Goal: Navigation & Orientation: Find specific page/section

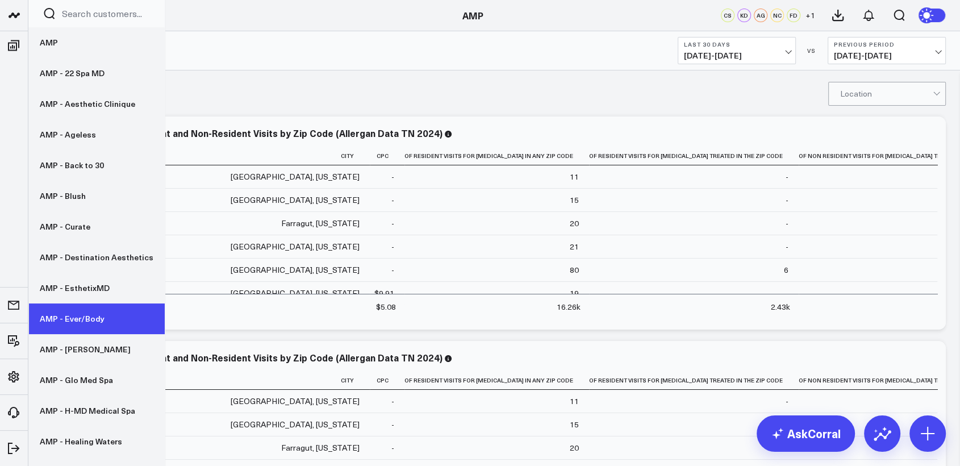
click at [74, 325] on link "AMP - Ever/Body" at bounding box center [96, 318] width 136 height 31
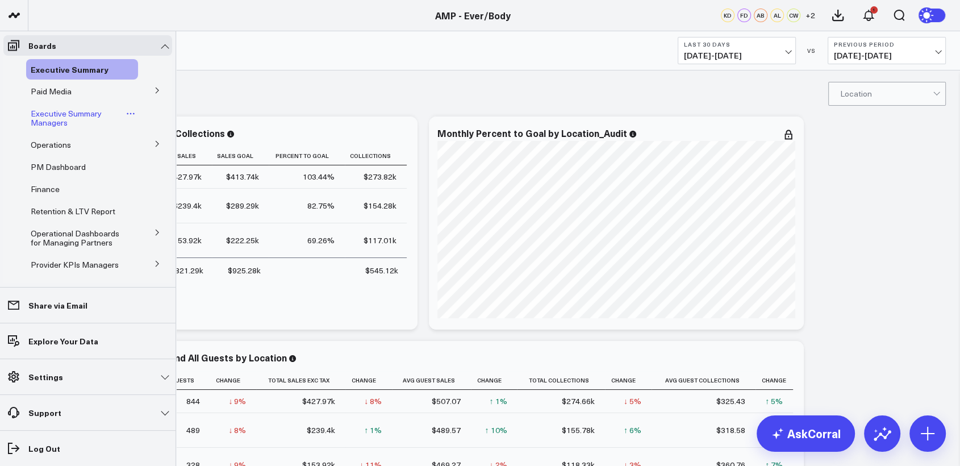
click at [58, 112] on span "Executive Summary Managers" at bounding box center [66, 118] width 71 height 20
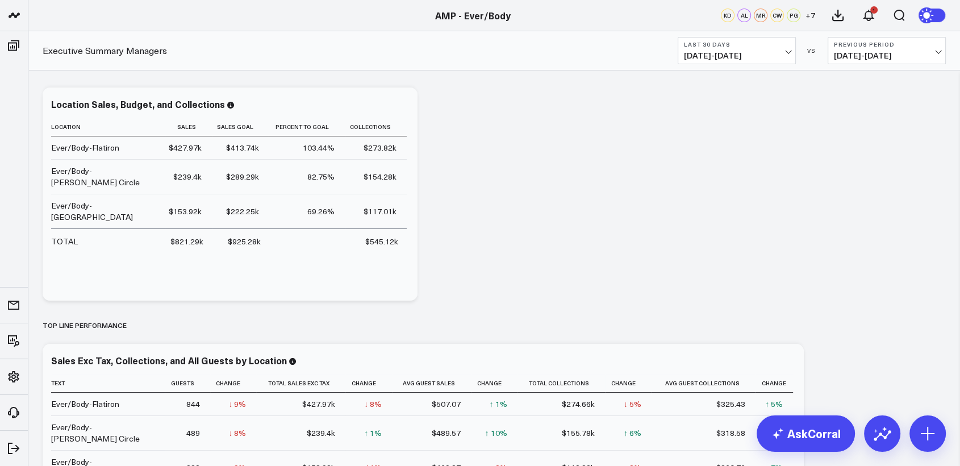
scroll to position [45, 0]
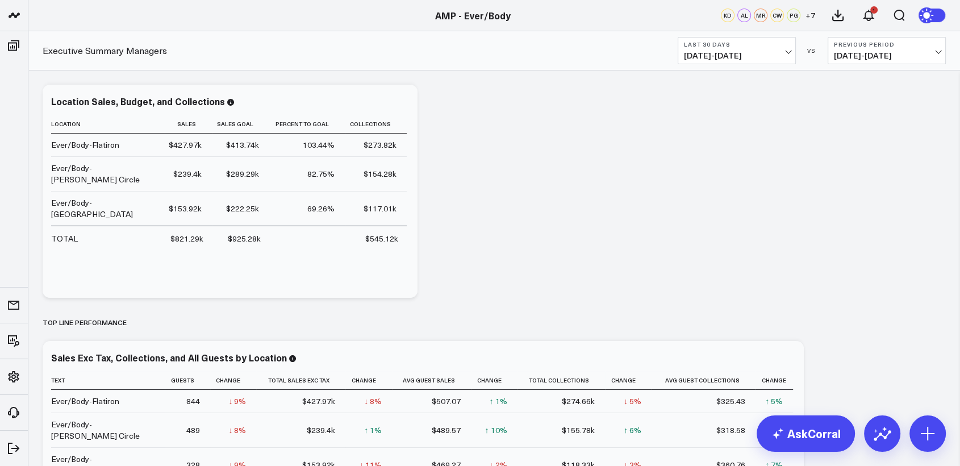
click at [747, 52] on span "07/24/25 - 08/22/25" at bounding box center [737, 55] width 106 height 9
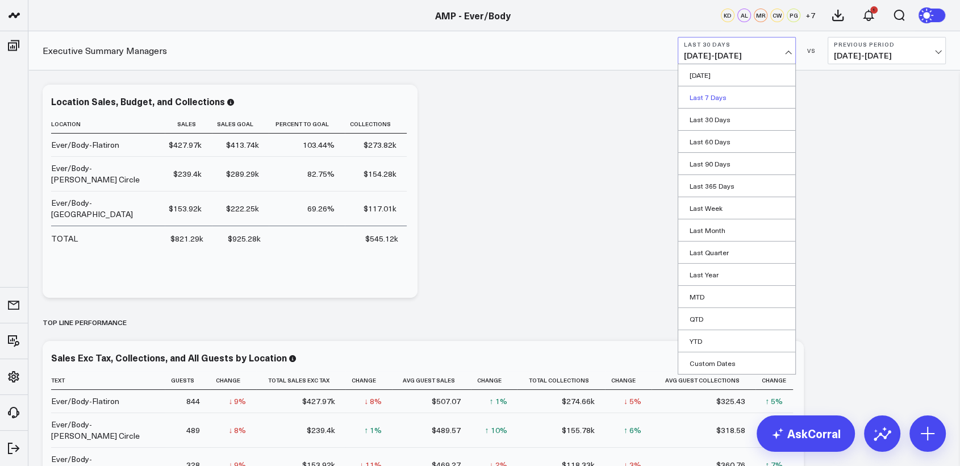
click at [723, 97] on link "Last 7 Days" at bounding box center [736, 97] width 117 height 22
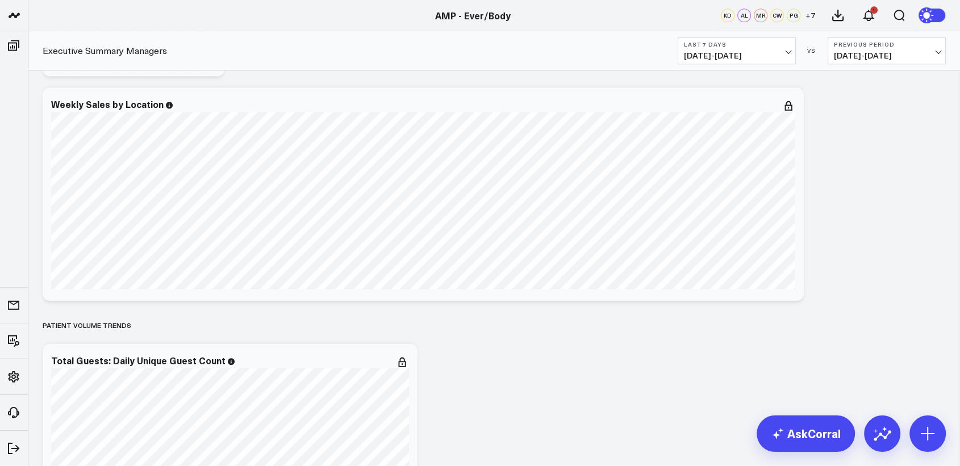
scroll to position [981, 0]
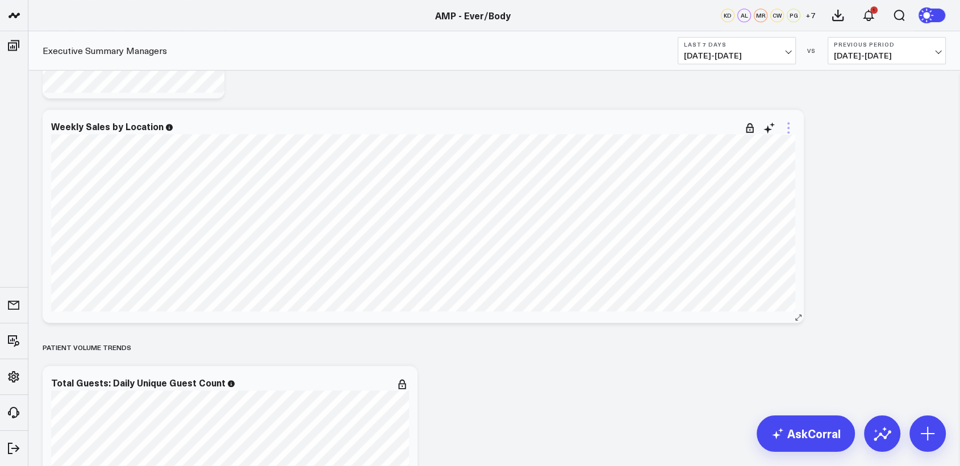
click at [790, 124] on icon at bounding box center [788, 128] width 14 height 14
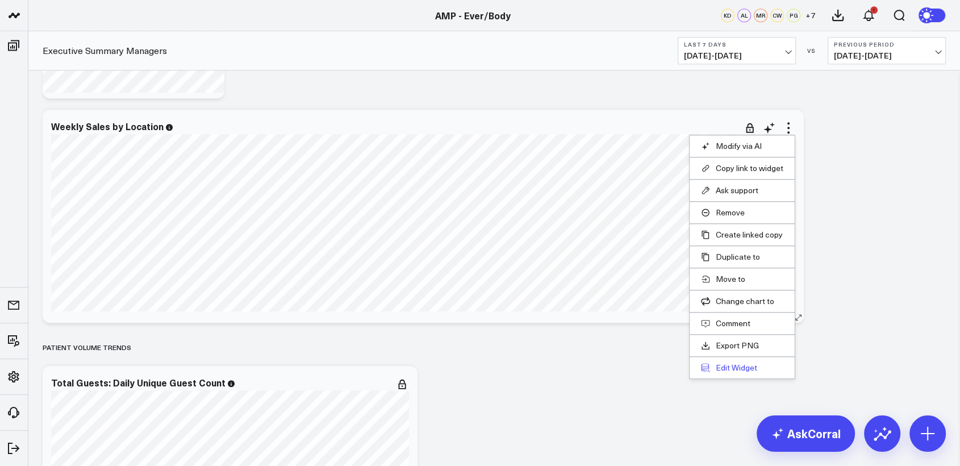
click at [740, 370] on button "Edit Widget" at bounding box center [742, 367] width 82 height 10
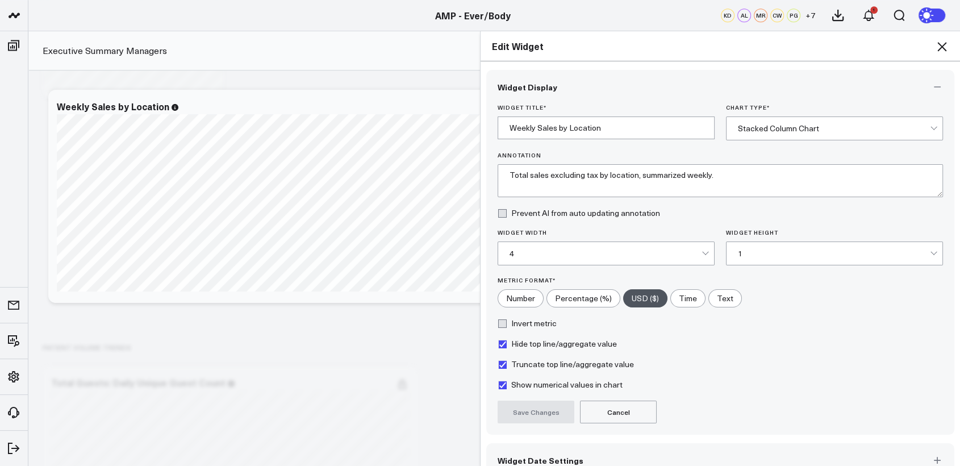
scroll to position [61, 0]
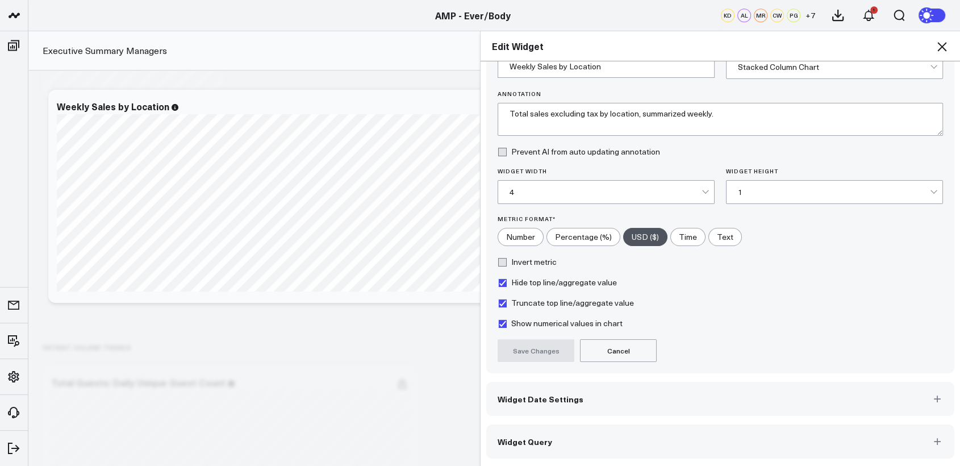
click at [513, 402] on span "Widget Date Settings" at bounding box center [540, 398] width 86 height 9
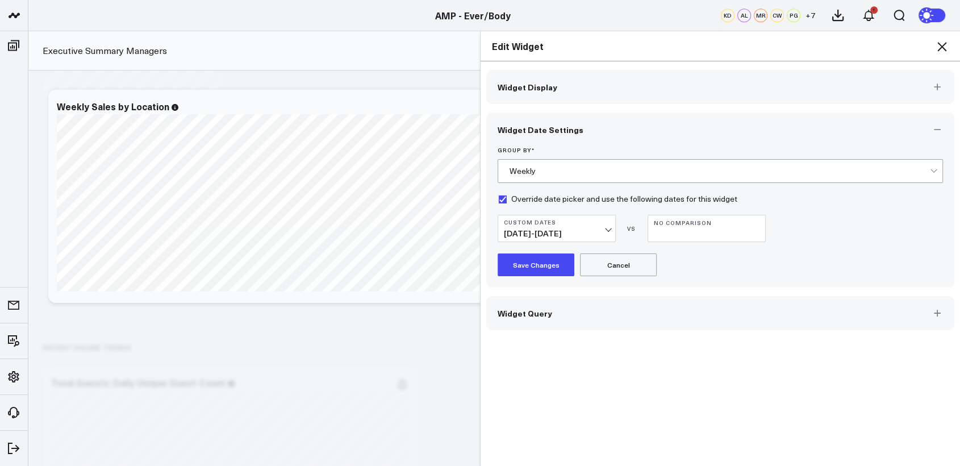
click at [945, 46] on icon at bounding box center [942, 47] width 14 height 14
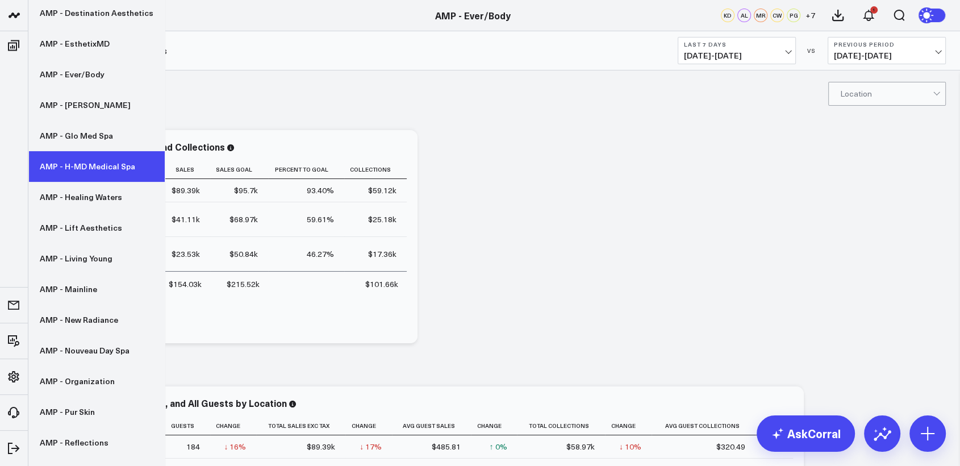
scroll to position [250, 0]
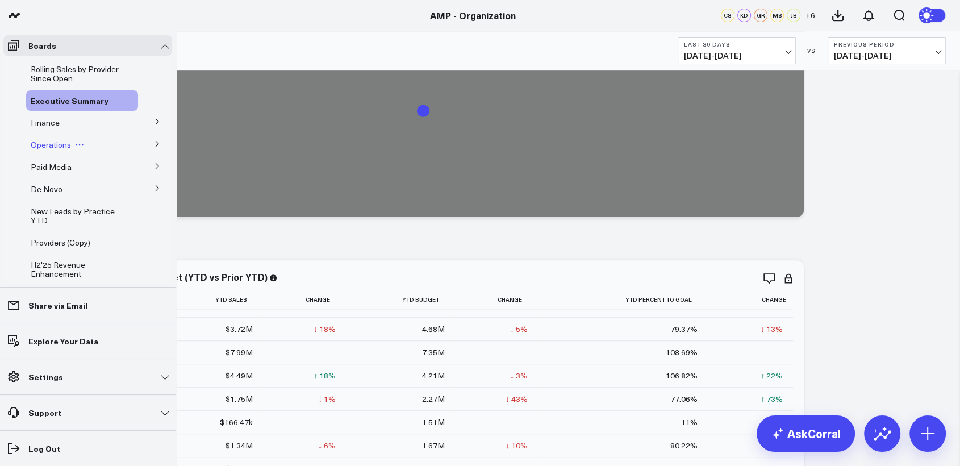
scroll to position [349, 0]
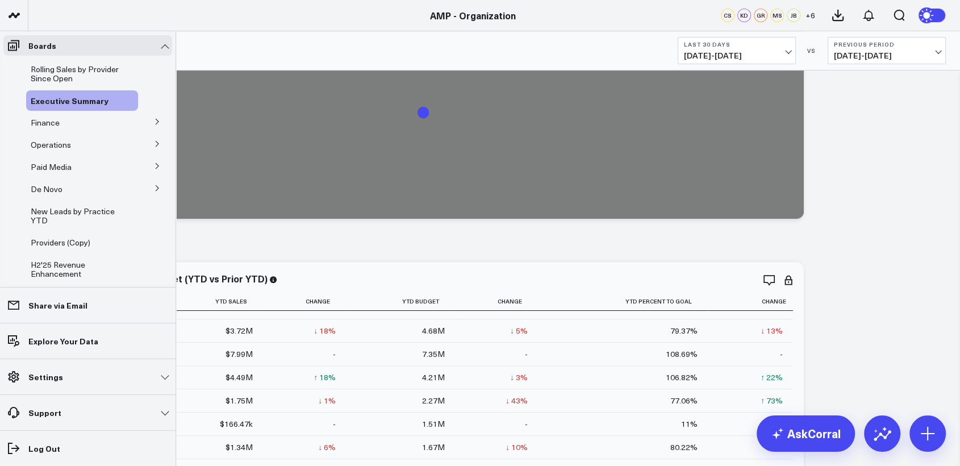
click at [154, 188] on icon at bounding box center [157, 188] width 7 height 7
click at [76, 209] on span "De Novo Charts" at bounding box center [66, 209] width 58 height 11
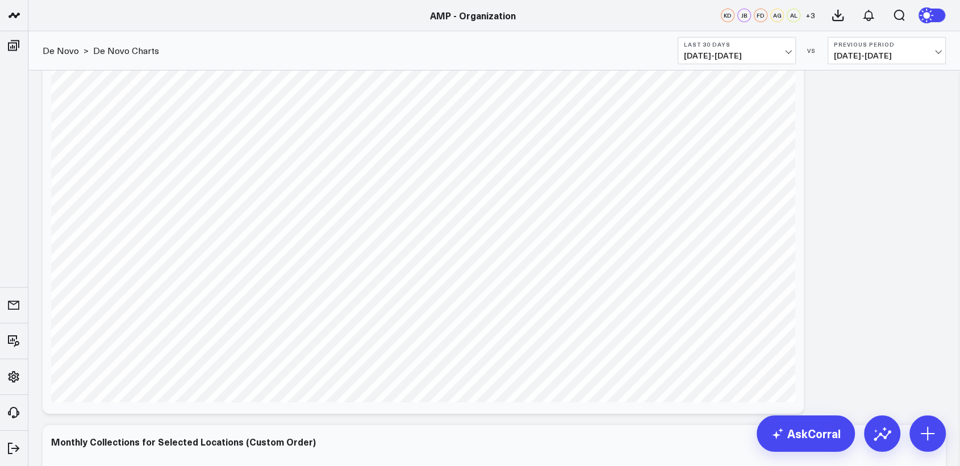
scroll to position [111, 0]
